Goal: Task Accomplishment & Management: Use online tool/utility

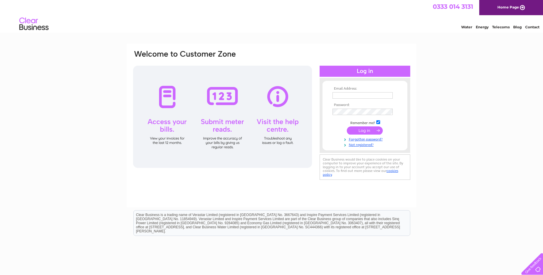
type input "john@woodend.farm"
click at [363, 130] on input "submit" at bounding box center [365, 131] width 36 height 8
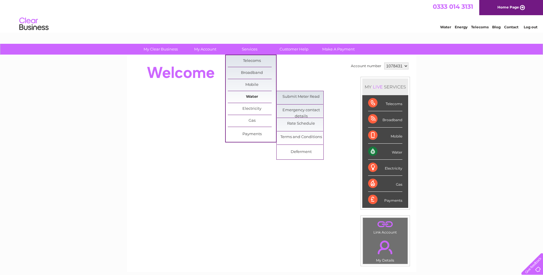
click at [255, 96] on link "Water" at bounding box center [252, 97] width 48 height 12
click at [293, 96] on link "Submit Meter Read" at bounding box center [301, 97] width 48 height 12
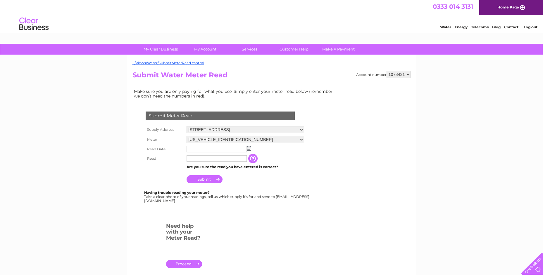
click at [250, 148] on img at bounding box center [249, 148] width 4 height 5
click at [219, 173] on link "1" at bounding box center [219, 174] width 9 height 6
type input "2025/10/01"
click at [194, 156] on input "text" at bounding box center [217, 159] width 60 height 6
type input "31625"
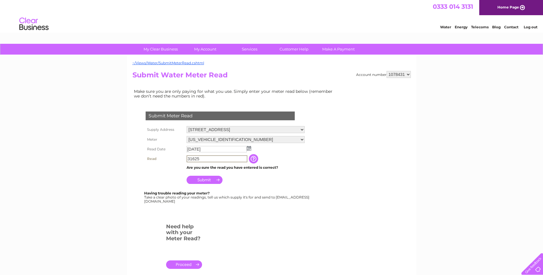
click at [206, 179] on input "Submit" at bounding box center [205, 180] width 36 height 8
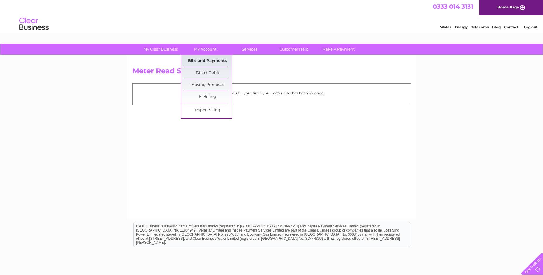
click at [204, 61] on link "Bills and Payments" at bounding box center [207, 61] width 48 height 12
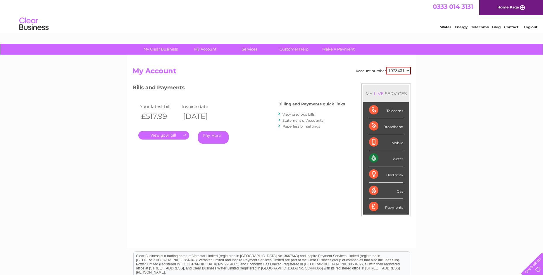
click at [162, 134] on link "." at bounding box center [163, 135] width 51 height 8
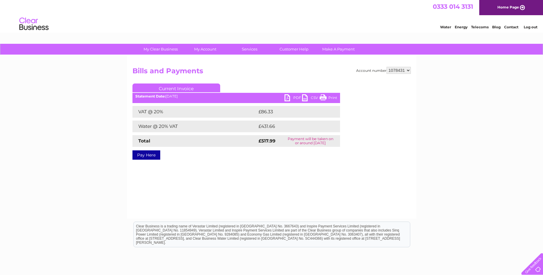
click at [289, 97] on link "PDF" at bounding box center [293, 98] width 18 height 8
